Goal: Transaction & Acquisition: Purchase product/service

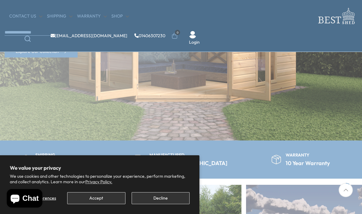
scroll to position [159, 0]
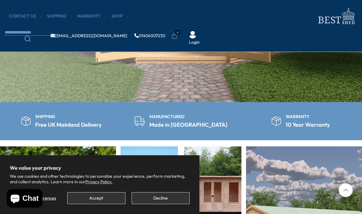
click at [170, 204] on button "Decline" at bounding box center [161, 198] width 58 height 12
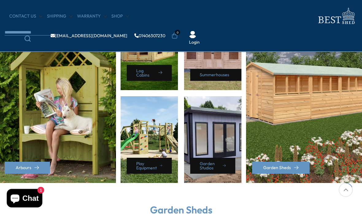
scroll to position [302, 0]
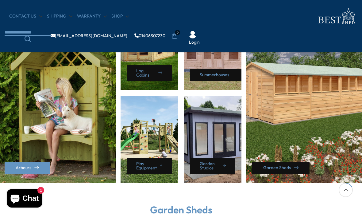
click at [289, 167] on link "Garden Sheds" at bounding box center [280, 167] width 57 height 12
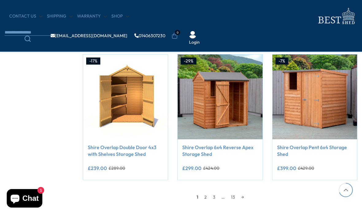
scroll to position [493, 0]
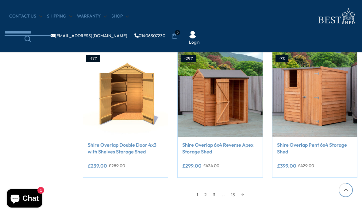
click at [207, 193] on link "2" at bounding box center [205, 194] width 9 height 9
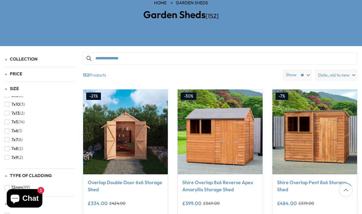
scroll to position [158, 0]
click at [14, 159] on button "8x6 (23)" at bounding box center [15, 163] width 21 height 9
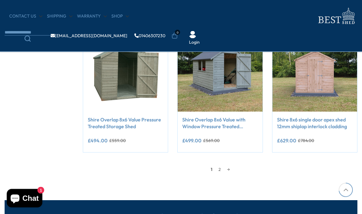
scroll to position [518, 0]
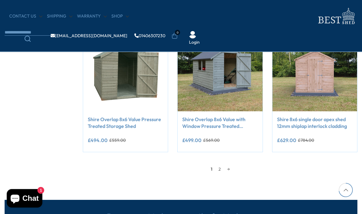
click at [221, 166] on link "2" at bounding box center [220, 168] width 9 height 9
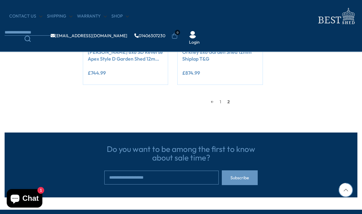
scroll to position [588, 0]
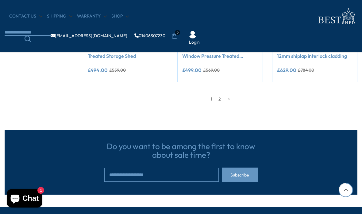
scroll to position [543, 0]
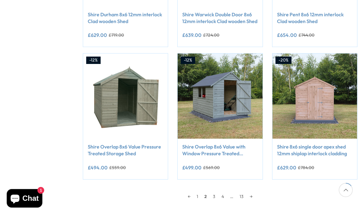
scroll to position [111, 0]
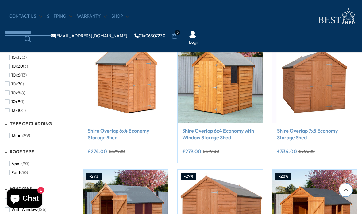
scroll to position [517, 0]
